Goal: Task Accomplishment & Management: Use online tool/utility

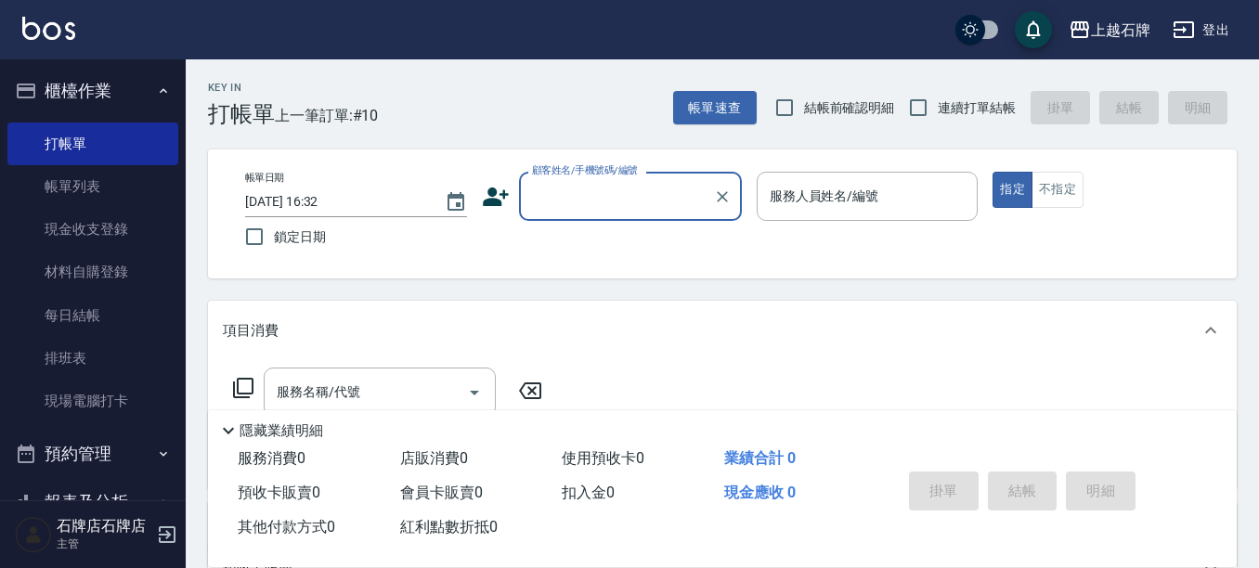
click at [581, 194] on input "顧客姓名/手機號碼/編號" at bounding box center [616, 196] width 178 height 32
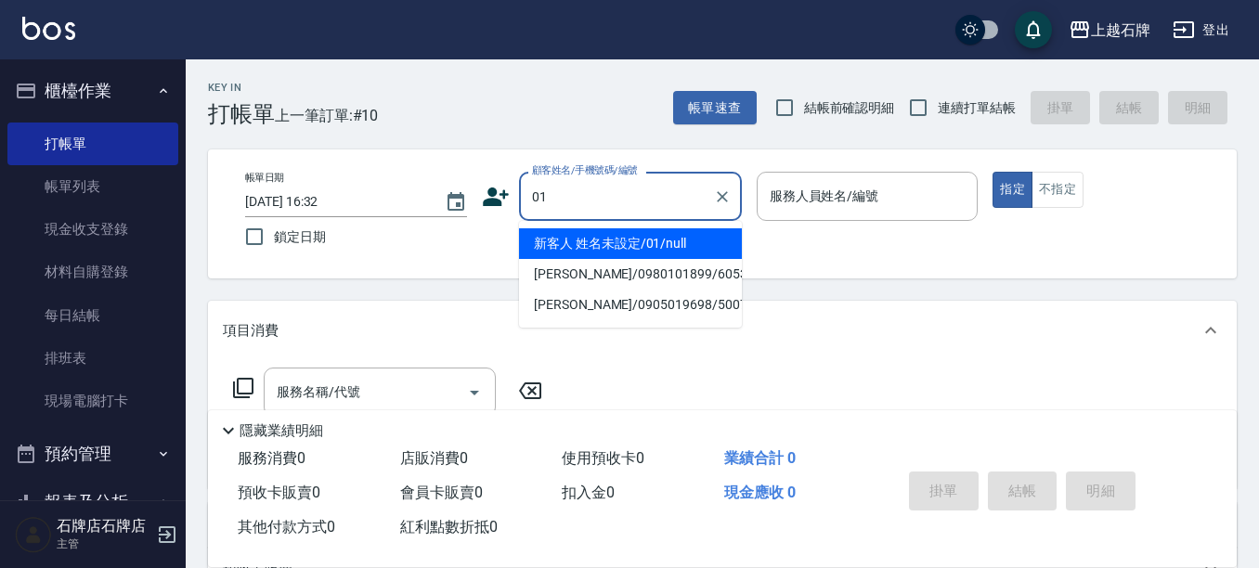
type input "01"
type input "6"
type input "新客人 姓名未設定/01/null"
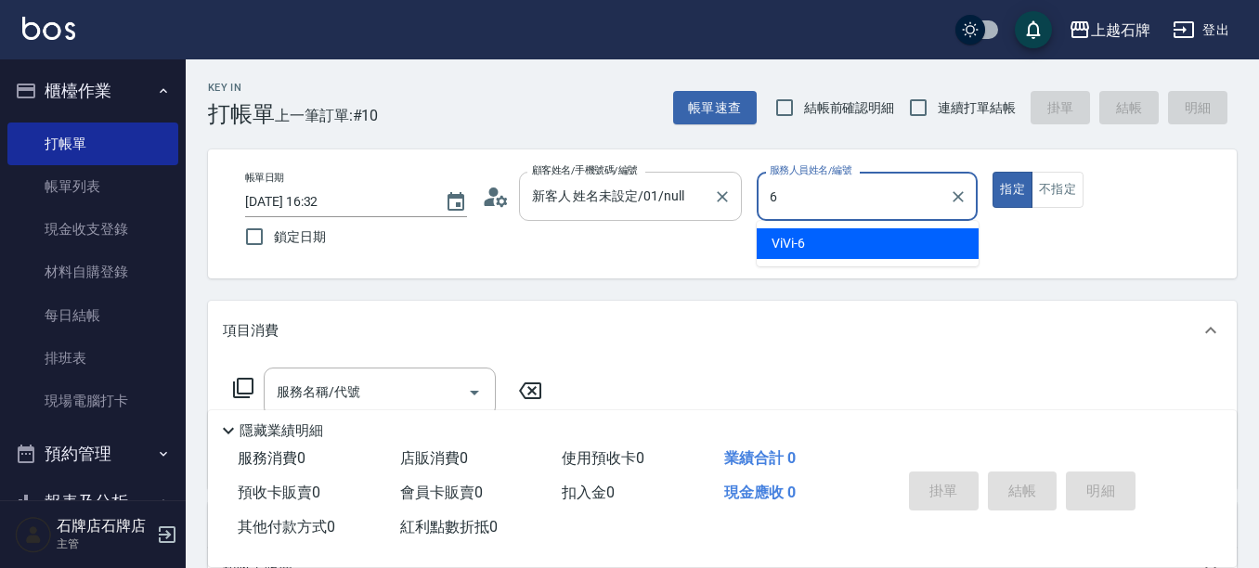
type input "ViVi-6"
type button "true"
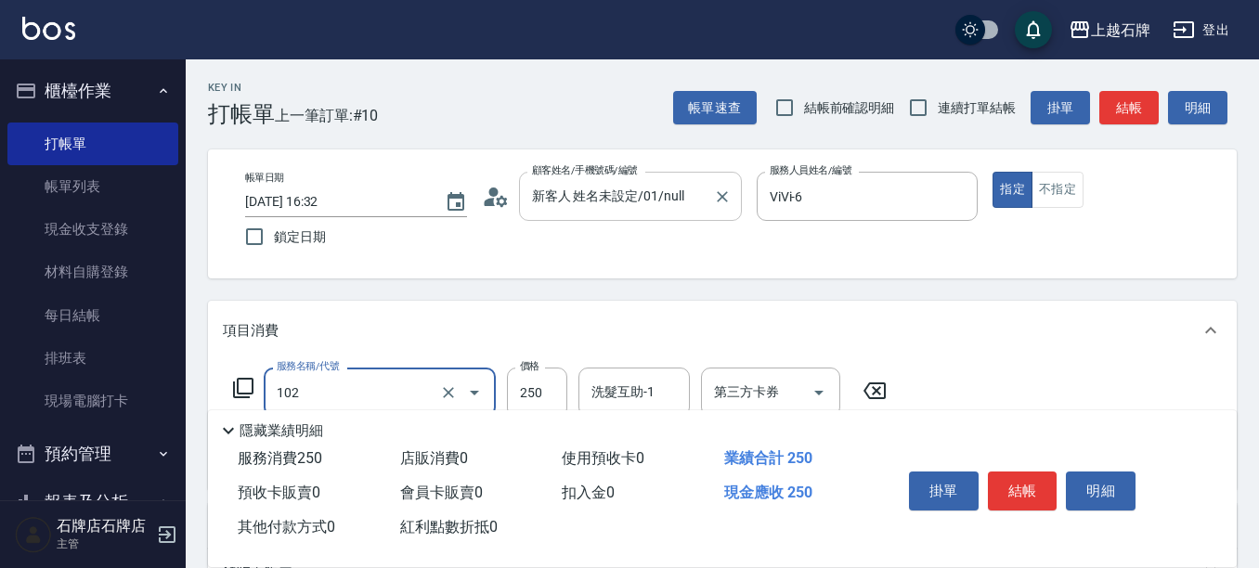
type input "精油洗髮(102)"
type input "400"
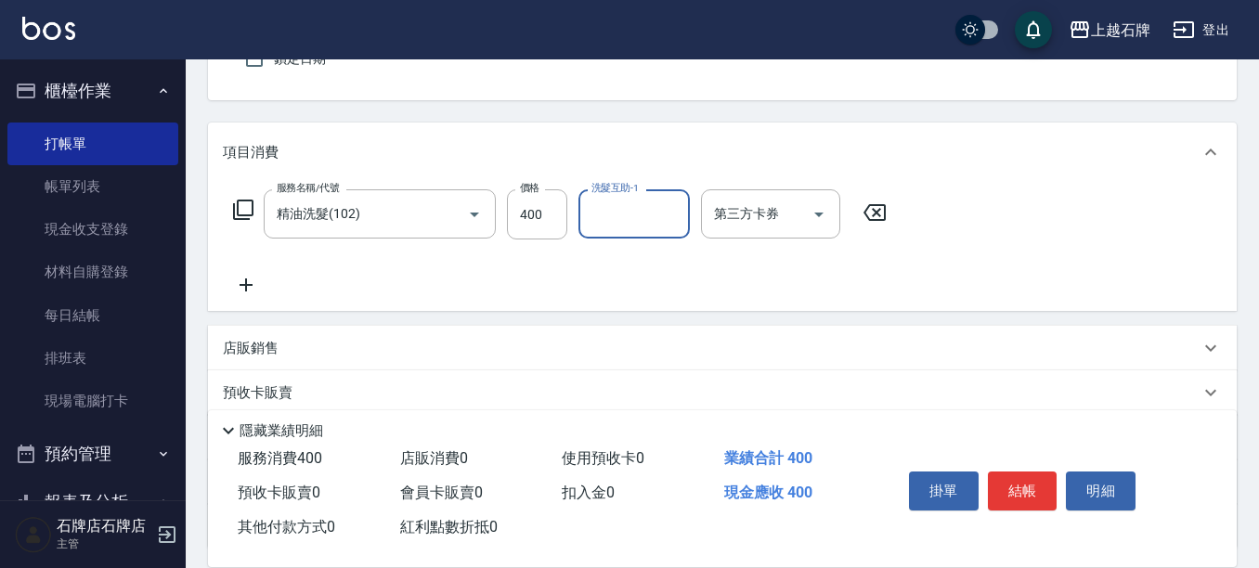
scroll to position [186, 0]
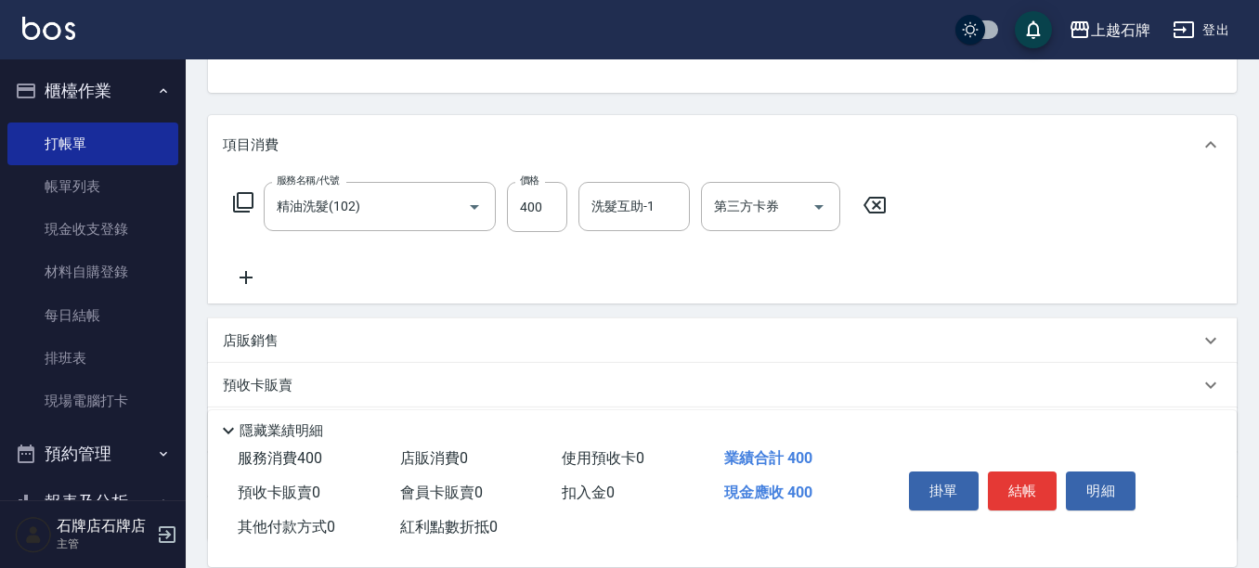
click at [300, 348] on div "店販銷售" at bounding box center [711, 340] width 977 height 19
click at [296, 384] on label "服務人員姓名/編號" at bounding box center [277, 384] width 82 height 14
click at [296, 394] on input "服務人員姓名/編號" at bounding box center [292, 410] width 123 height 32
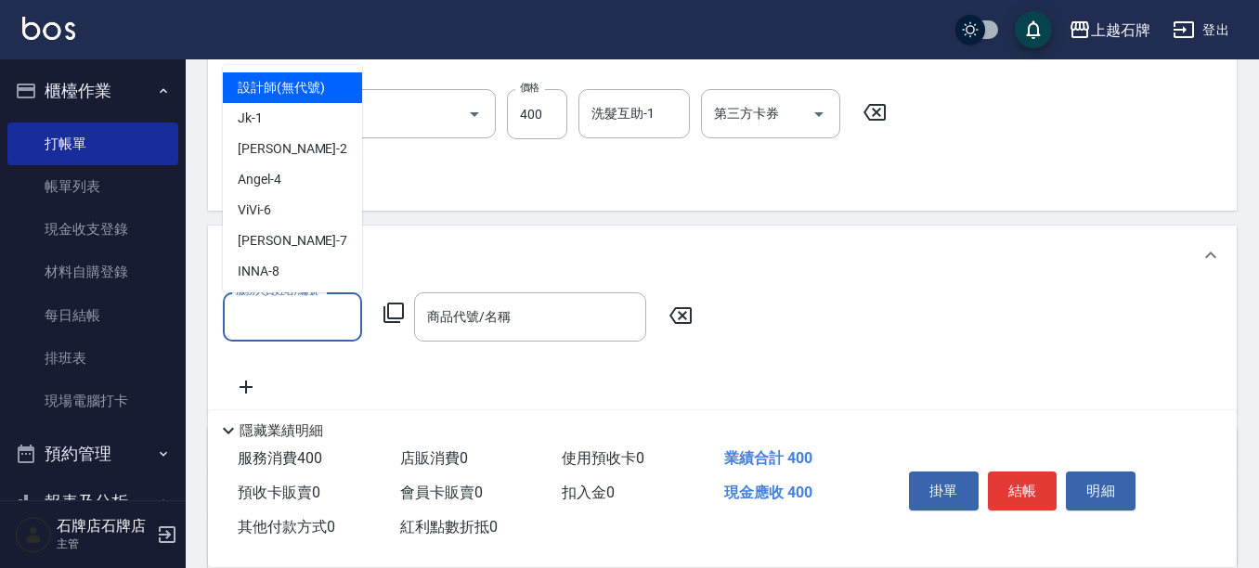
click at [312, 330] on input "服務人員姓名/編號" at bounding box center [292, 317] width 123 height 32
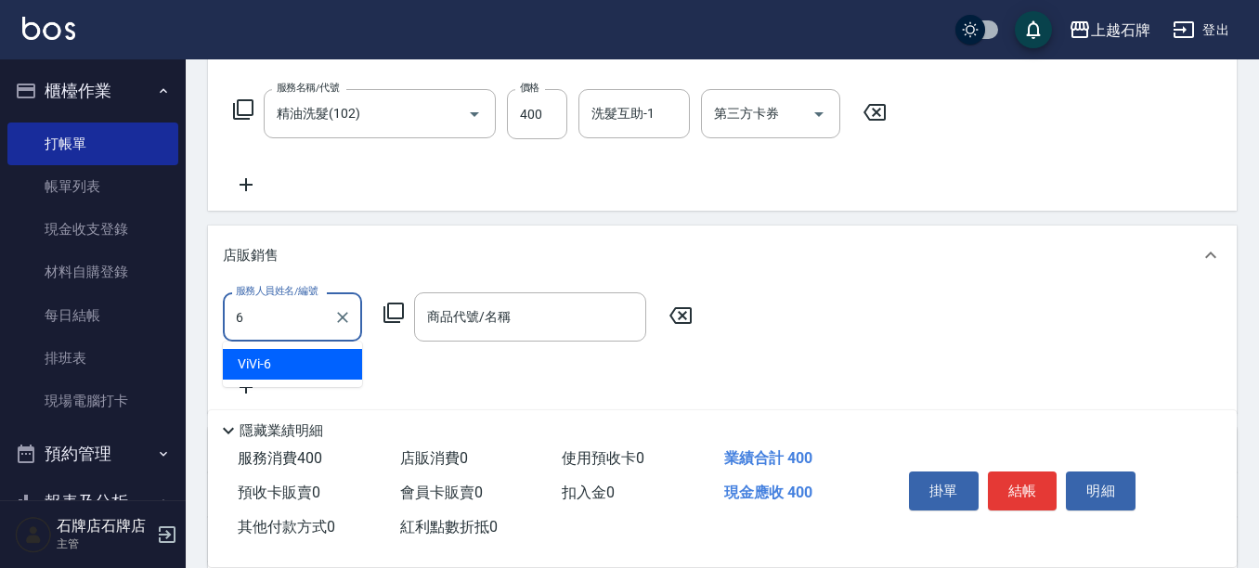
type input "ViVi-6"
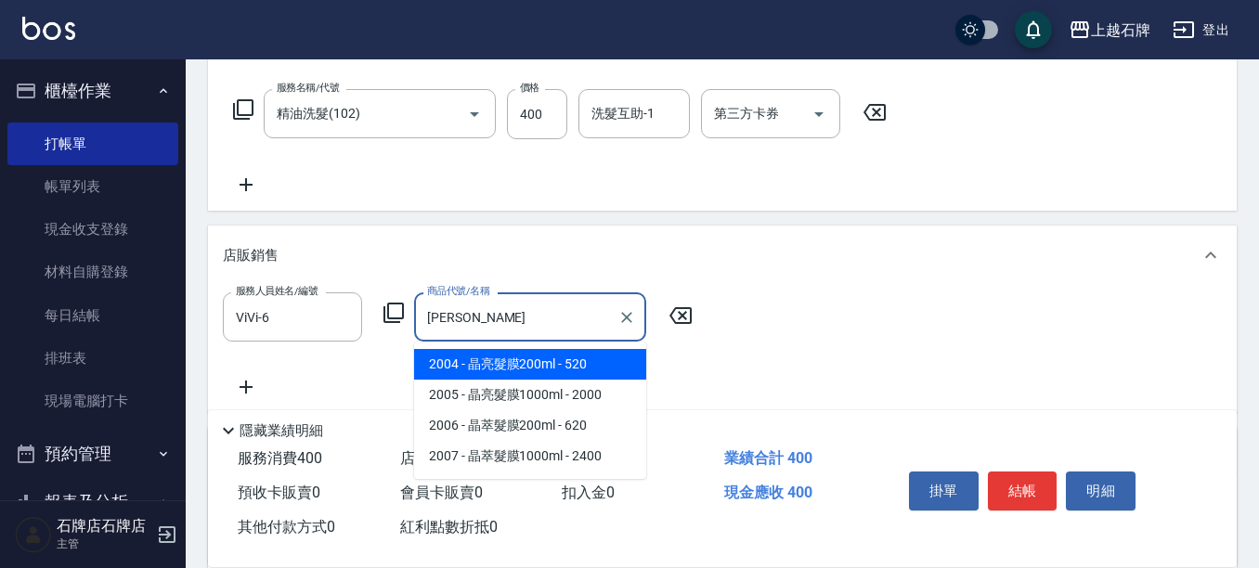
click at [576, 363] on span "2004 - 晶亮髮膜200ml - 520" at bounding box center [530, 364] width 232 height 31
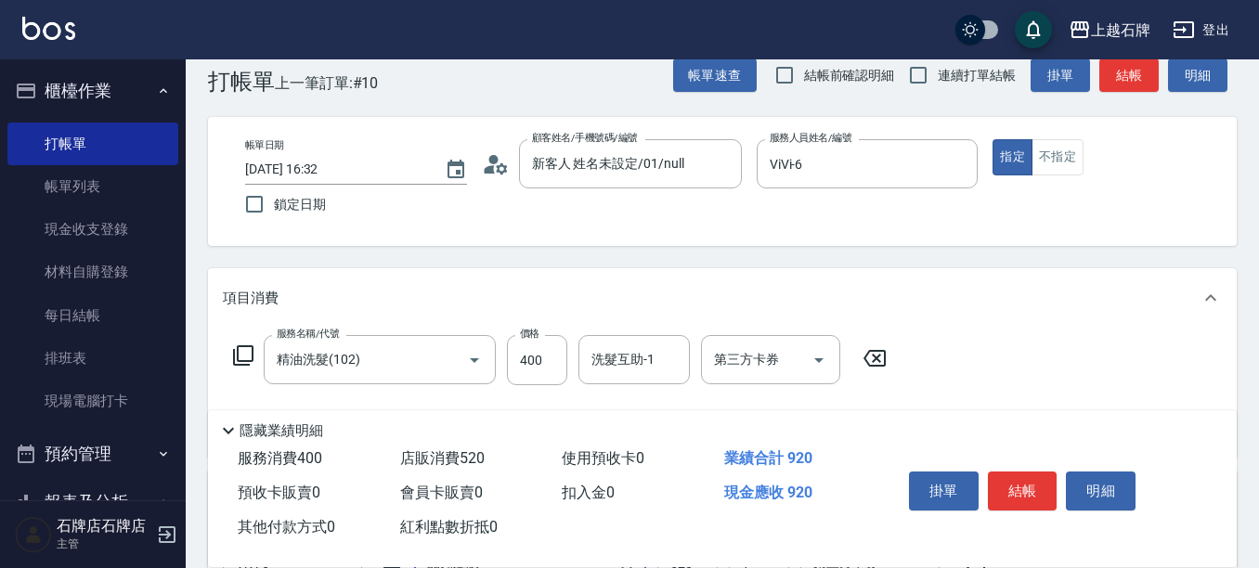
scroll to position [0, 0]
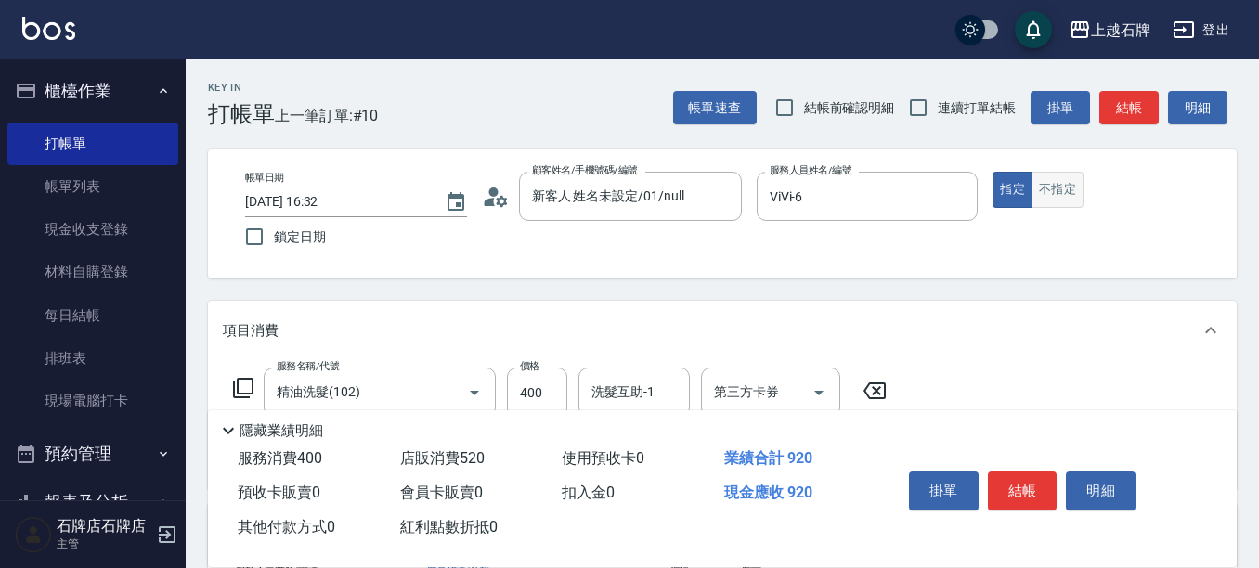
type input "晶亮髮膜200ml"
drag, startPoint x: 1041, startPoint y: 187, endPoint x: 1067, endPoint y: 159, distance: 38.1
click at [1042, 187] on button "不指定" at bounding box center [1057, 190] width 52 height 36
click at [1134, 110] on button "結帳" at bounding box center [1128, 108] width 59 height 34
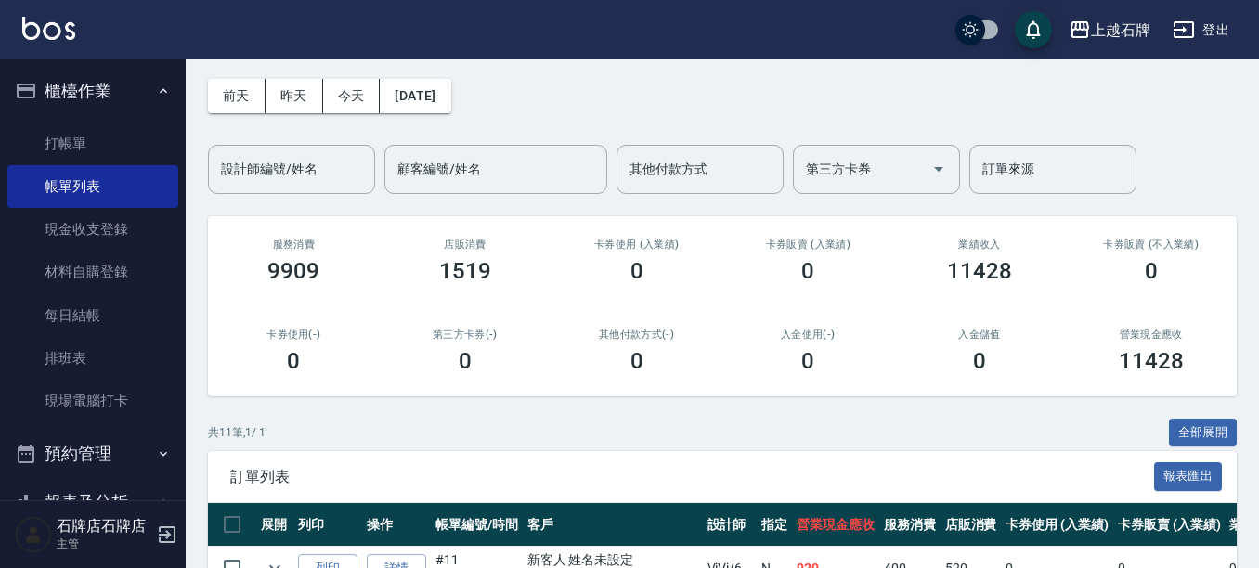
scroll to position [186, 0]
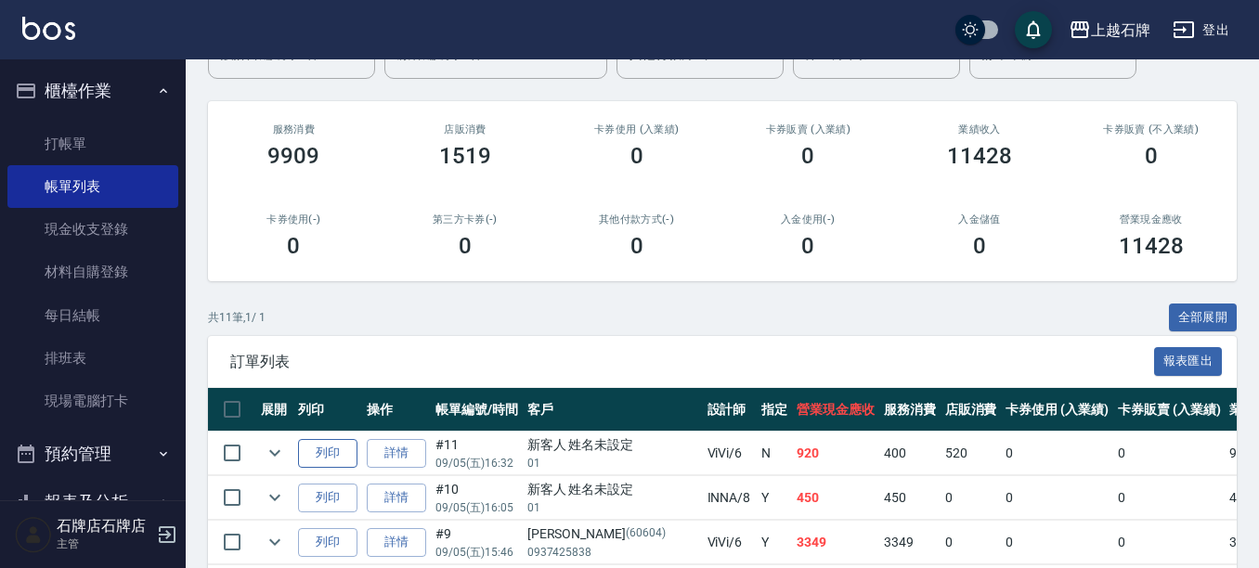
click at [344, 448] on button "列印" at bounding box center [327, 453] width 59 height 29
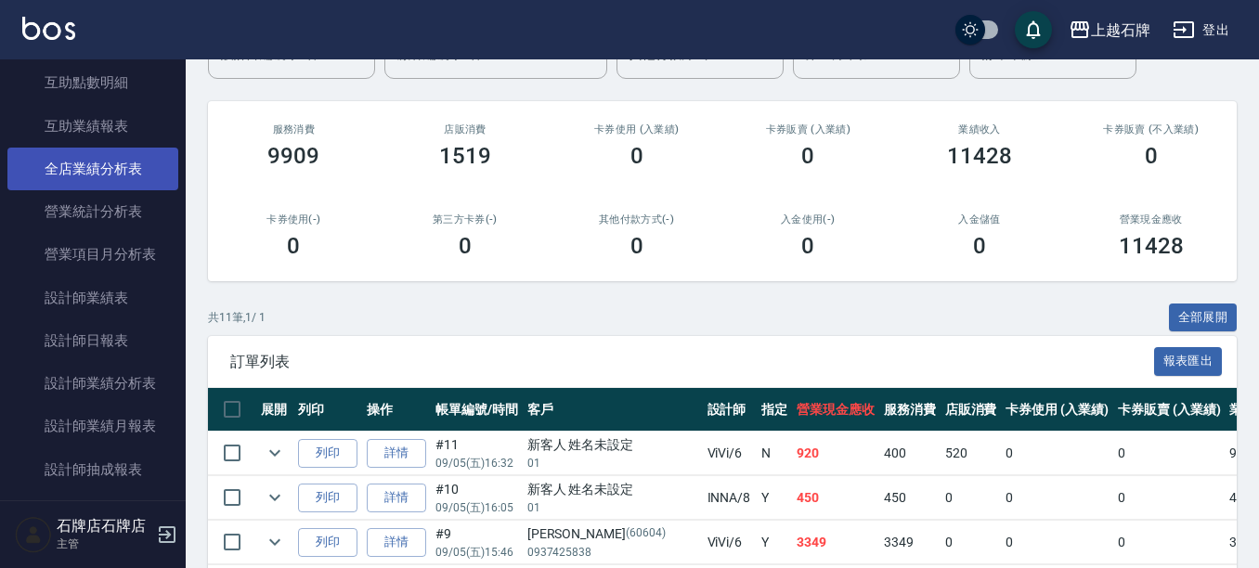
scroll to position [836, 0]
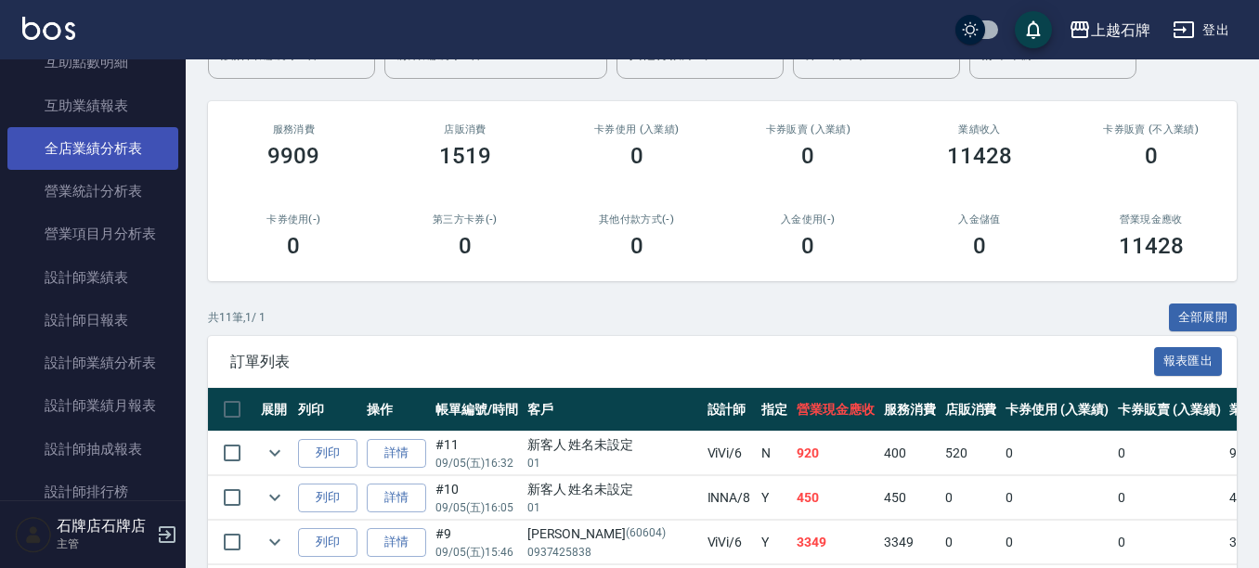
click at [110, 328] on link "設計師日報表" at bounding box center [92, 320] width 171 height 43
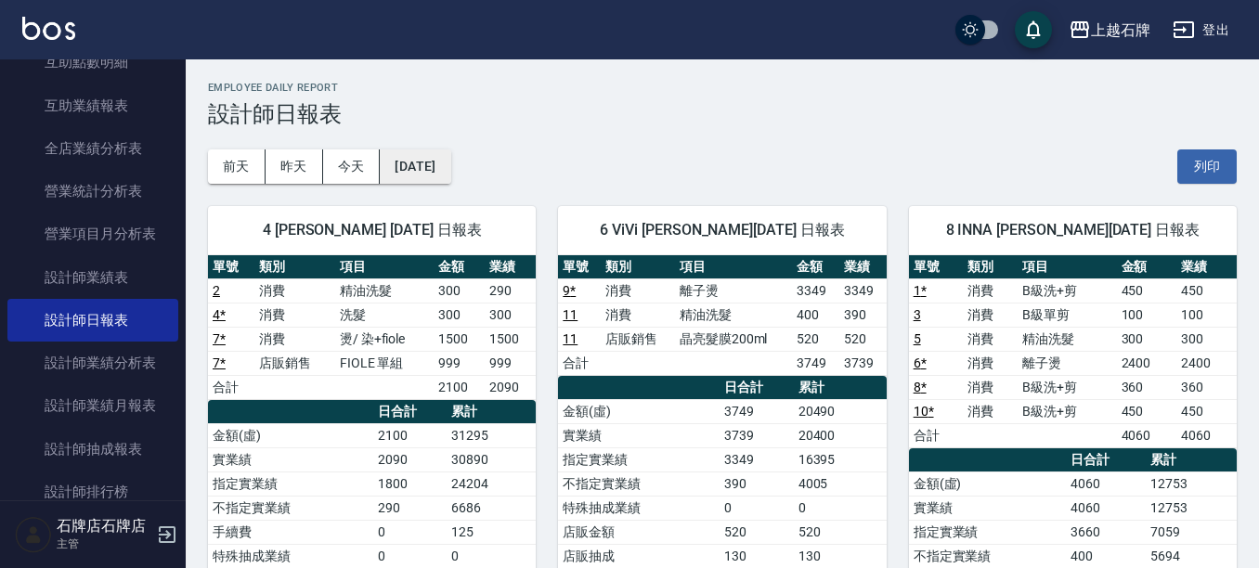
click at [396, 159] on button "[DATE]" at bounding box center [415, 166] width 71 height 34
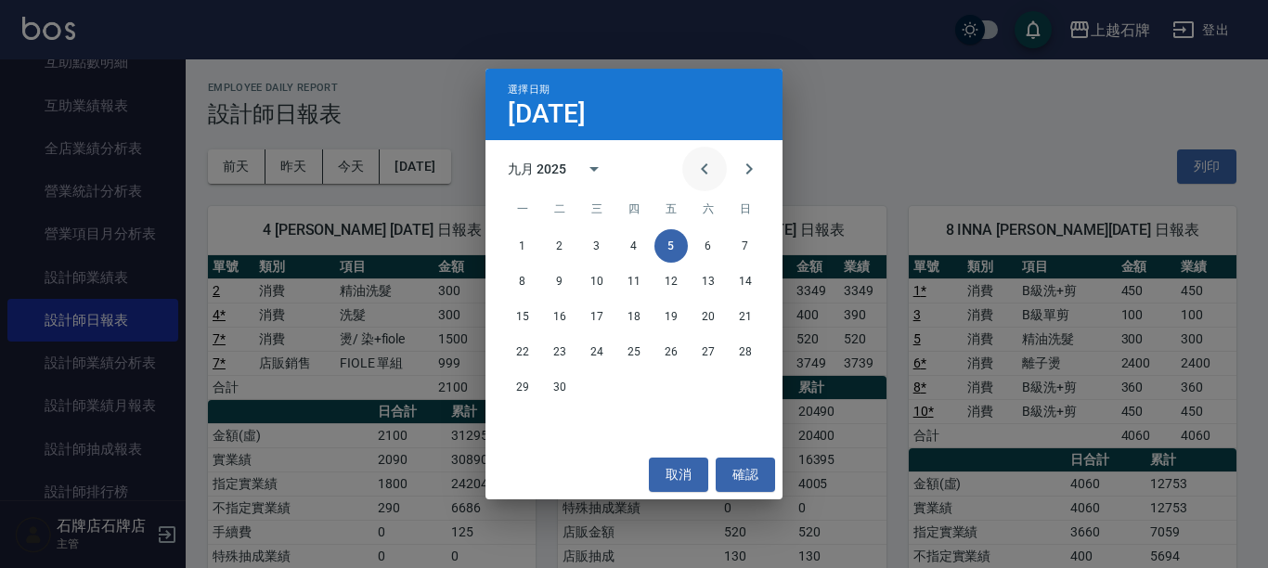
click at [695, 164] on icon "Previous month" at bounding box center [705, 169] width 22 height 22
click at [744, 391] on button "31" at bounding box center [745, 386] width 33 height 33
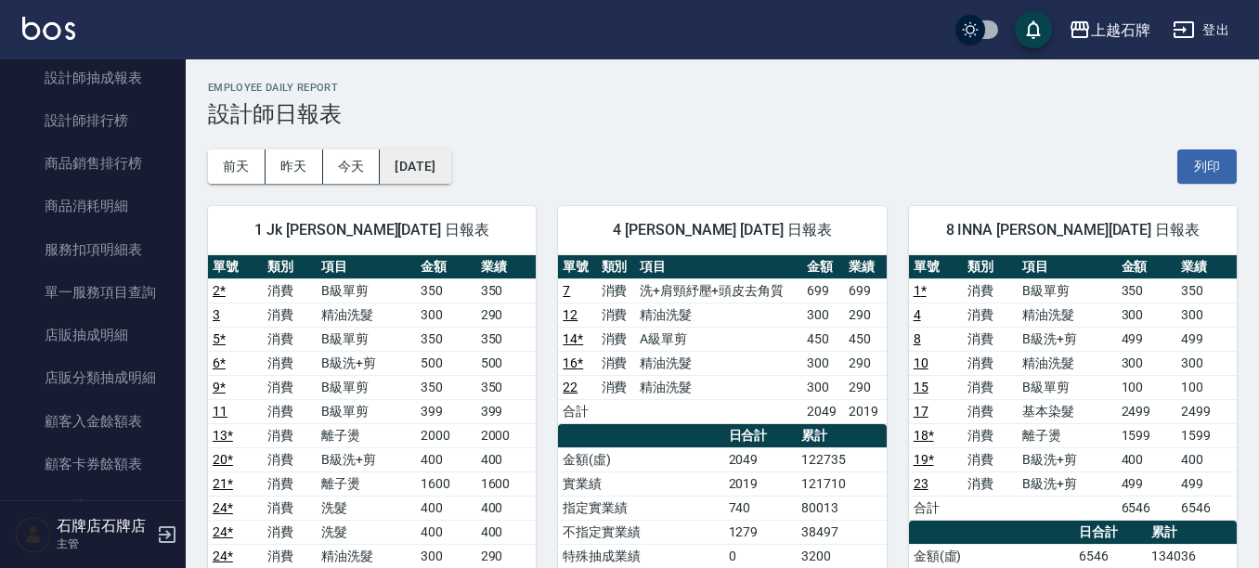
click at [450, 170] on button "[DATE]" at bounding box center [415, 166] width 71 height 34
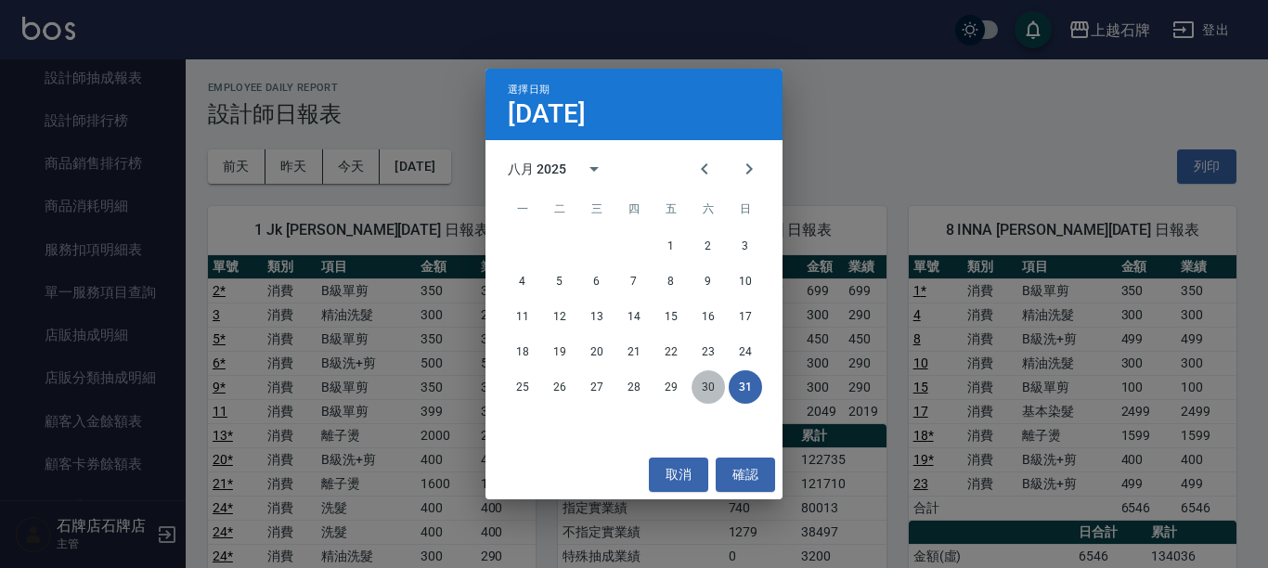
click at [713, 382] on button "30" at bounding box center [708, 386] width 33 height 33
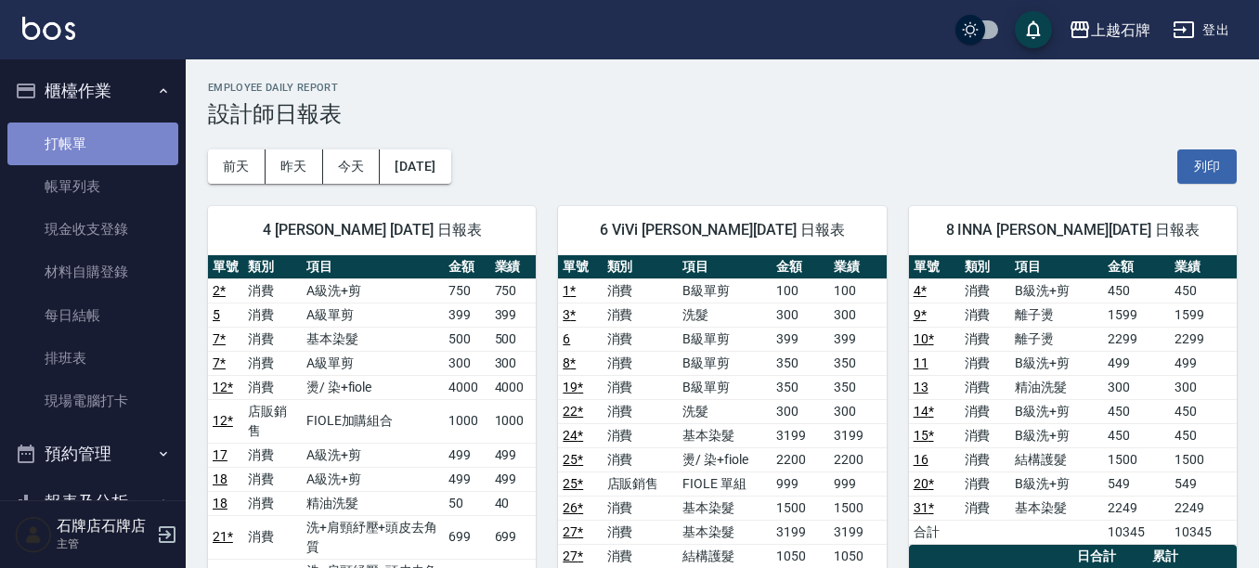
click at [151, 149] on link "打帳單" at bounding box center [92, 144] width 171 height 43
